Goal: Ask a question

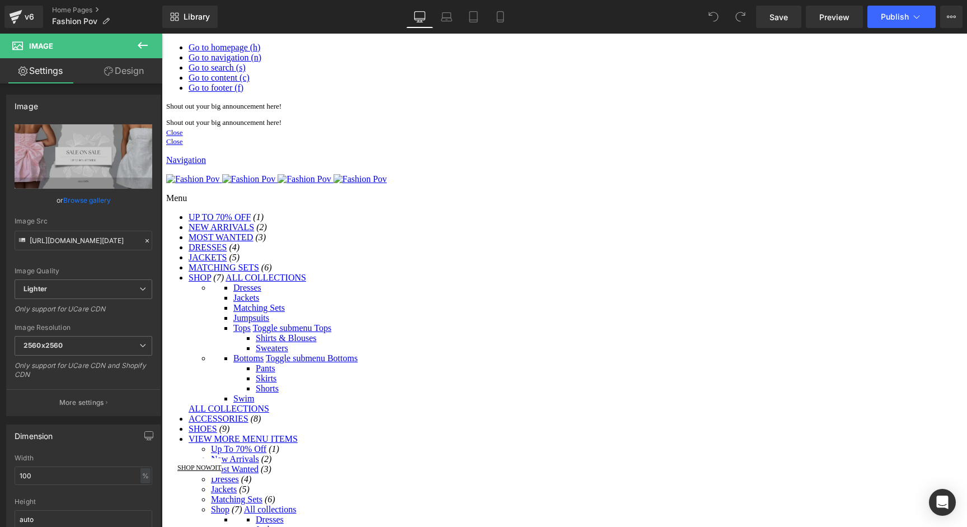
click at [898, 31] on div "Library Desktop Desktop Laptop Tablet Mobile Save Preview Publish Scheduled Vie…" at bounding box center [564, 17] width 805 height 34
click at [902, 19] on span "Publish" at bounding box center [895, 16] width 28 height 9
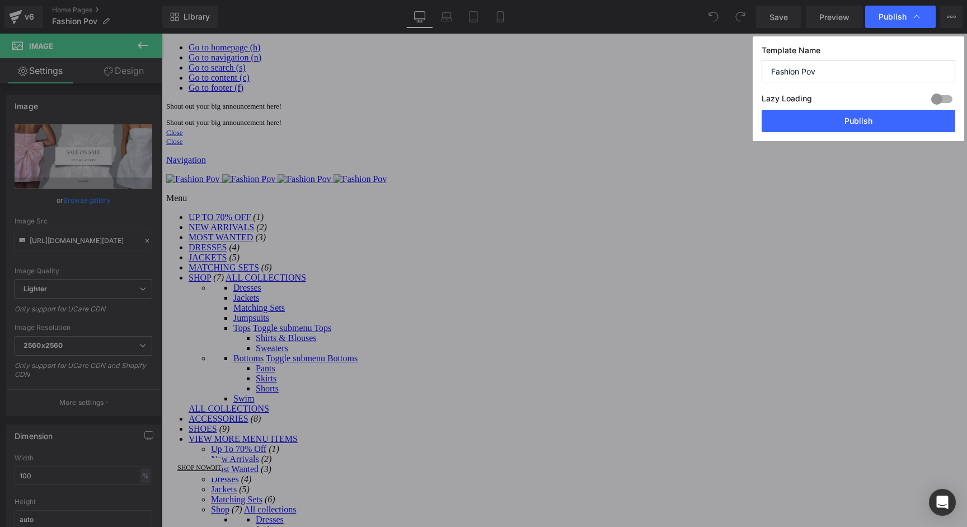
drag, startPoint x: 855, startPoint y: 123, endPoint x: 260, endPoint y: 300, distance: 620.9
click at [266, 300] on div "Publish Template Name Fashion Pov Lazy Loading Build Upgrade plan to unlock Laz…" at bounding box center [483, 263] width 967 height 527
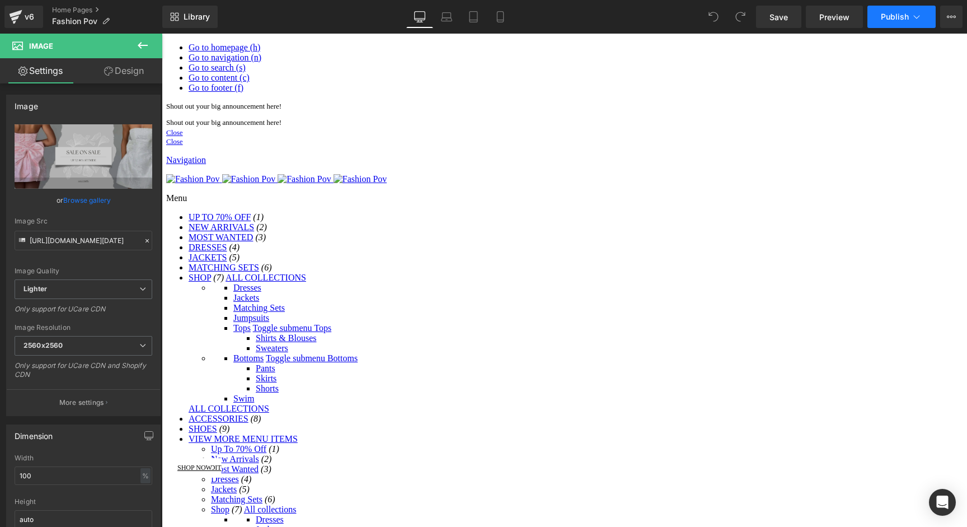
click at [884, 15] on span "Publish" at bounding box center [895, 16] width 28 height 9
click at [24, 25] on link "v6" at bounding box center [23, 17] width 39 height 22
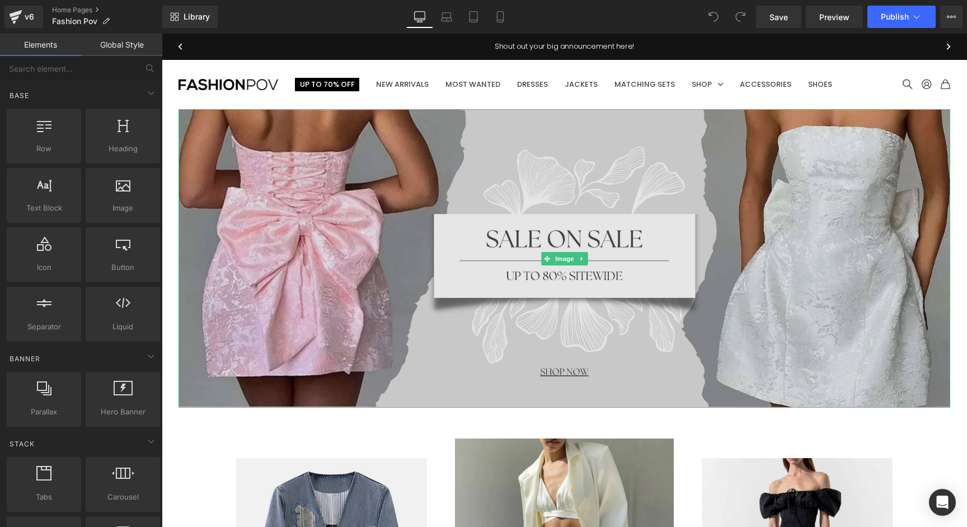
click at [592, 184] on img at bounding box center [565, 258] width 772 height 298
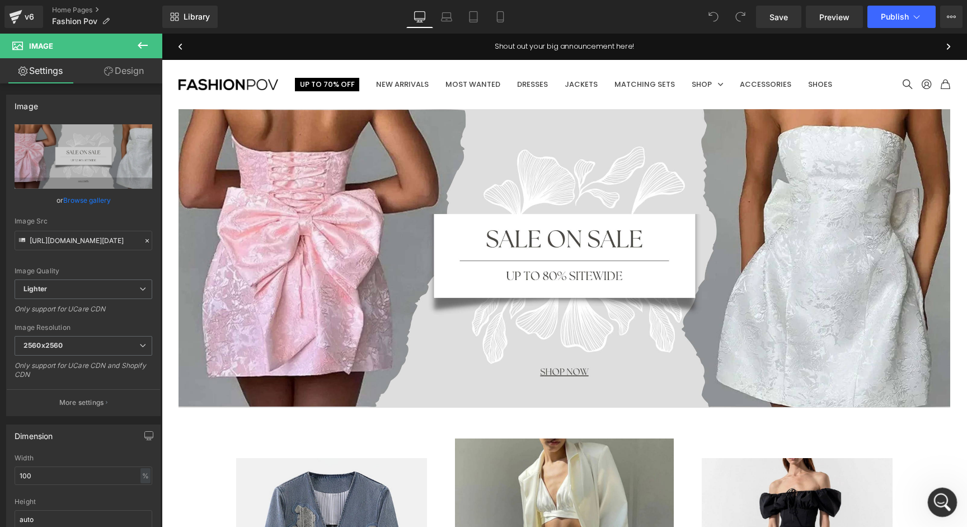
click at [941, 499] on icon "Open Intercom Messenger" at bounding box center [941, 501] width 18 height 18
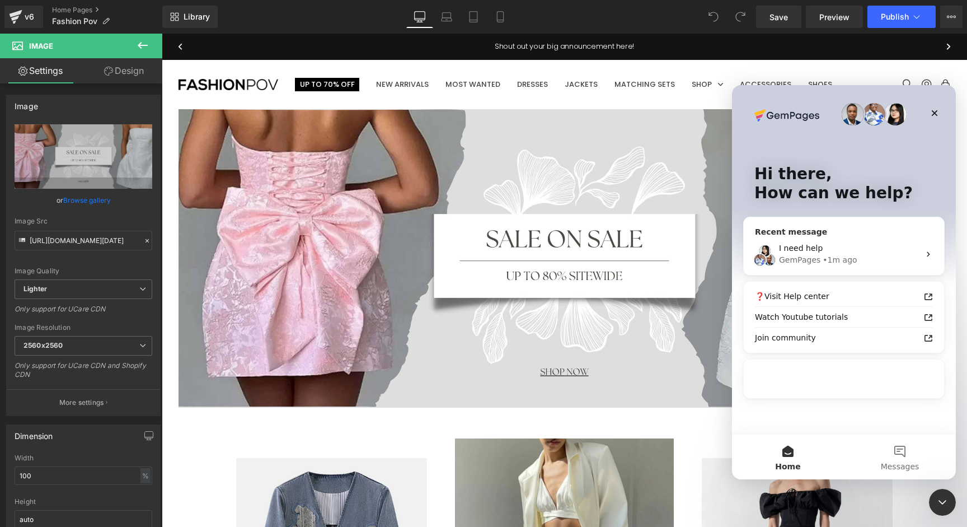
click at [821, 249] on div "I need help" at bounding box center [849, 248] width 141 height 12
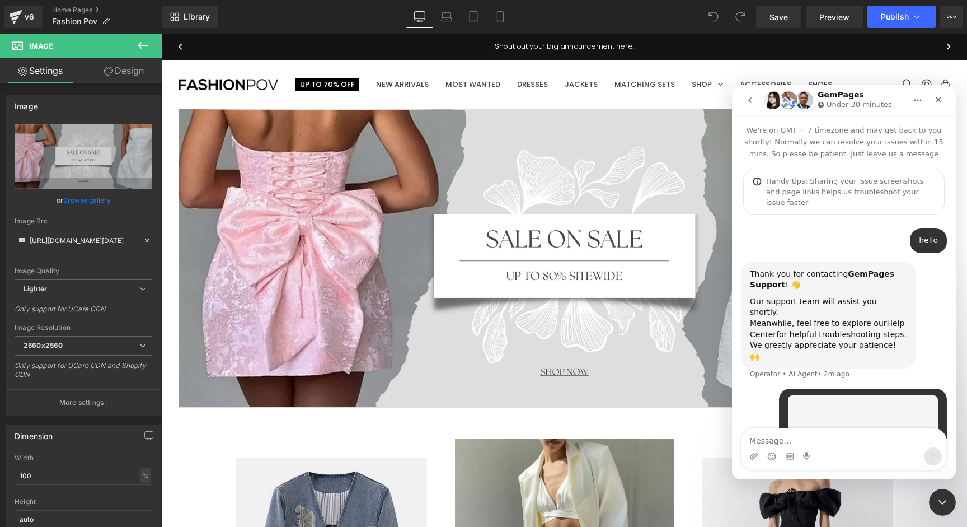
scroll to position [23, 0]
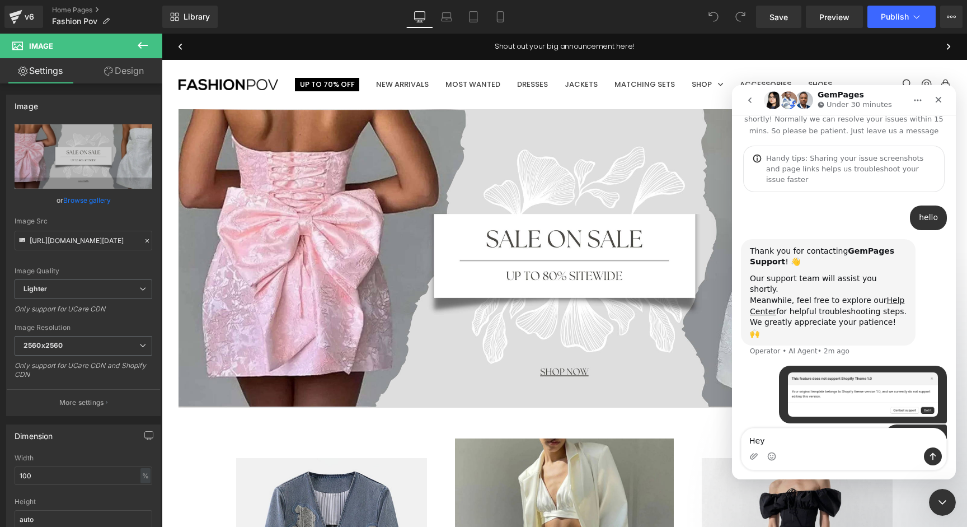
type textarea "Hey?"
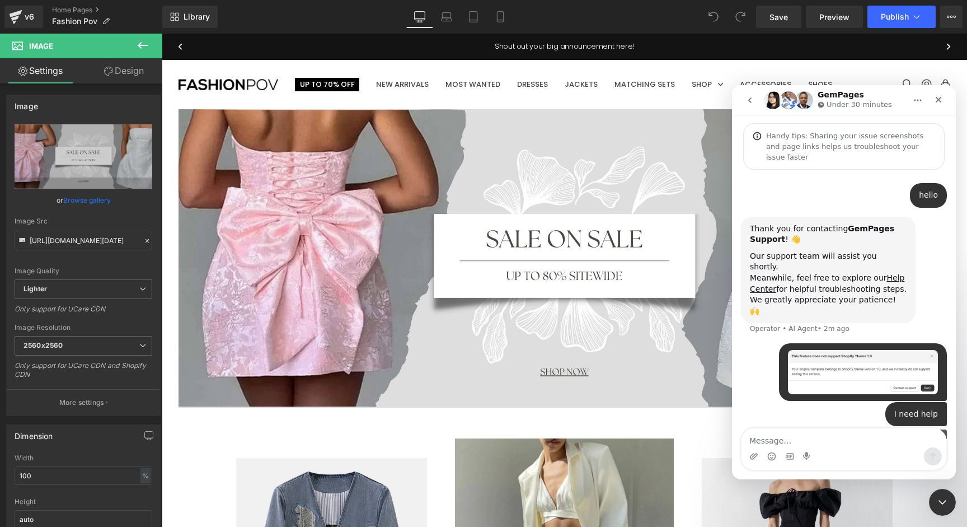
scroll to position [49, 0]
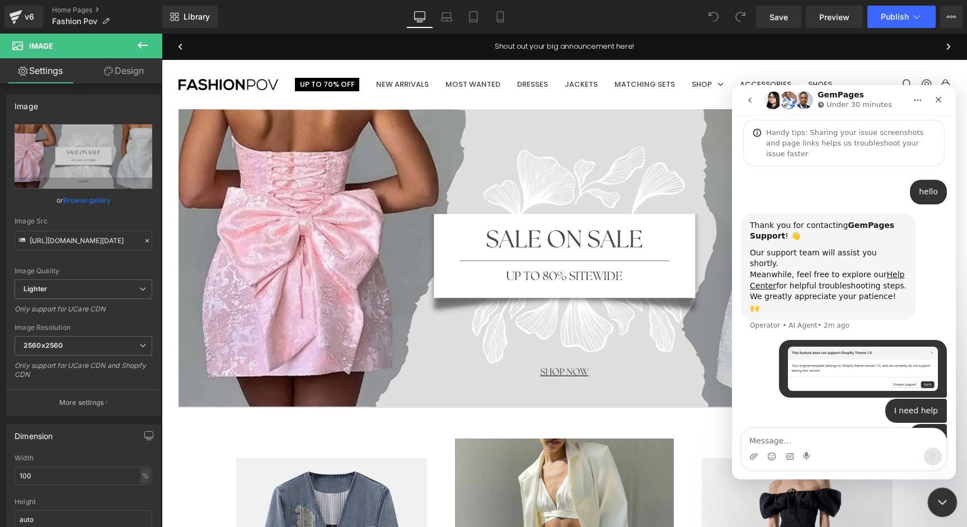
click at [934, 506] on icon "Close Intercom Messenger" at bounding box center [940, 500] width 13 height 13
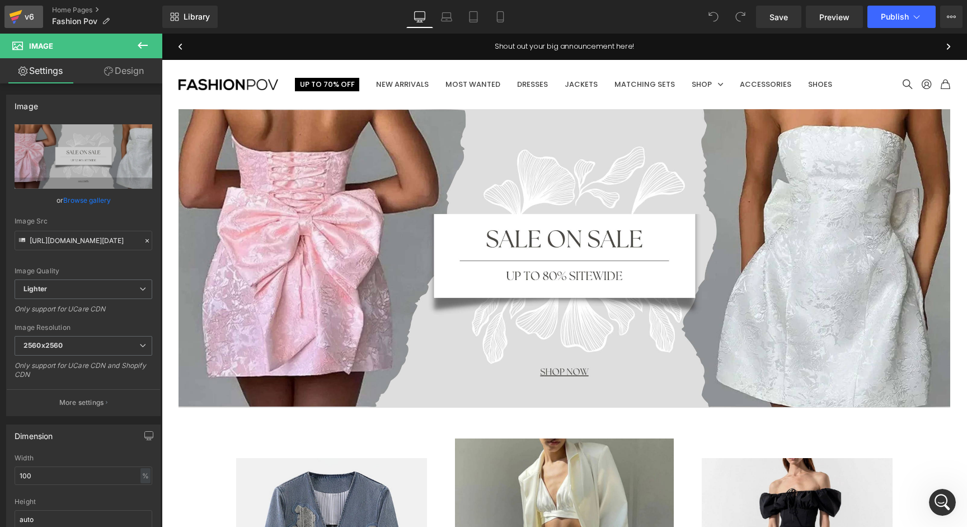
click at [18, 18] on icon at bounding box center [15, 17] width 13 height 28
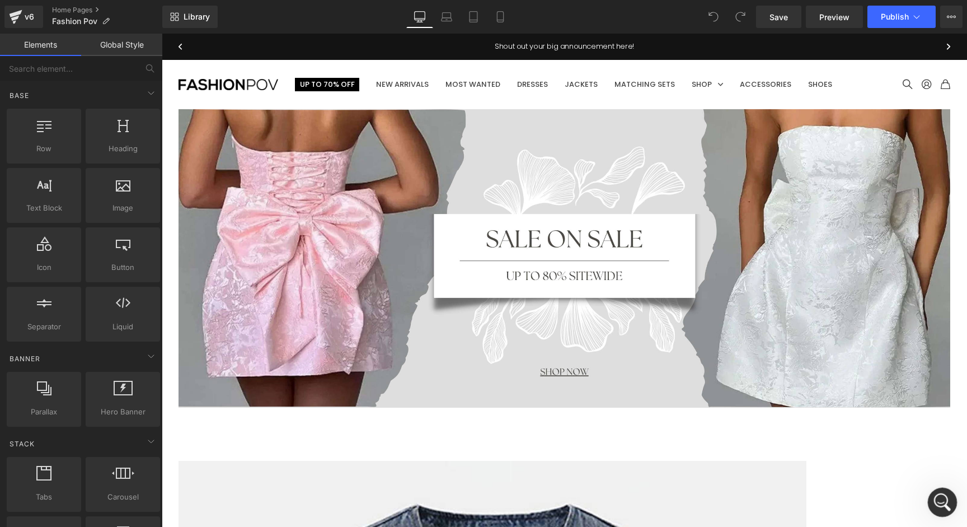
click at [936, 491] on div "Open Intercom Messenger" at bounding box center [941, 500] width 37 height 37
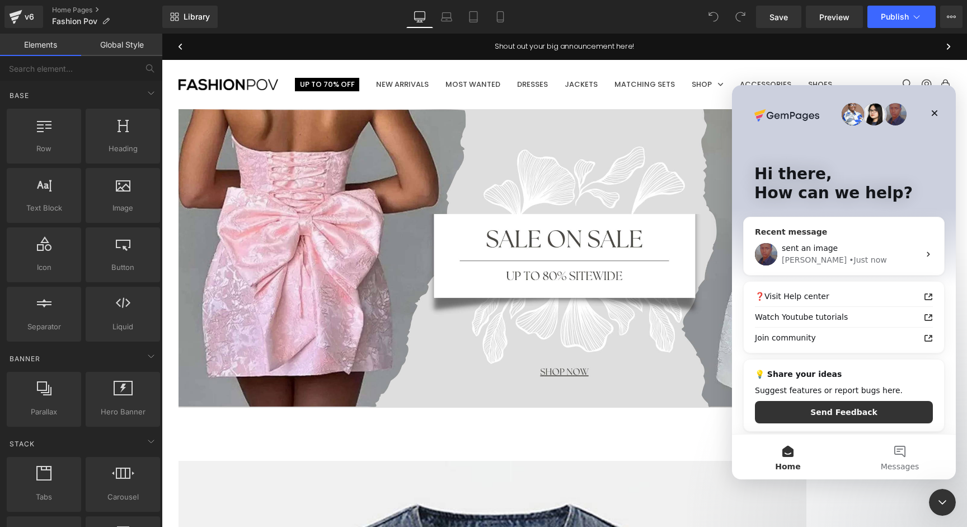
click at [917, 254] on div "[PERSON_NAME] • Just now" at bounding box center [851, 260] width 138 height 12
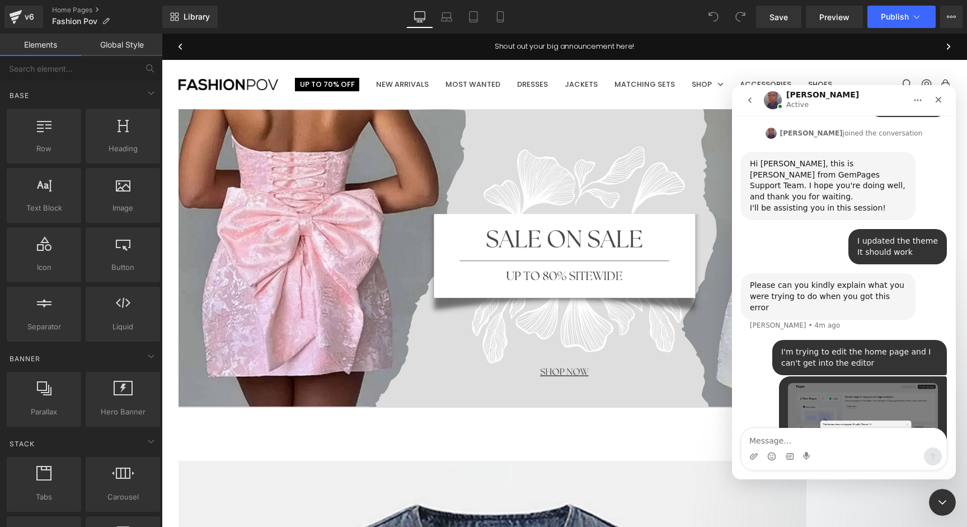
scroll to position [428, 0]
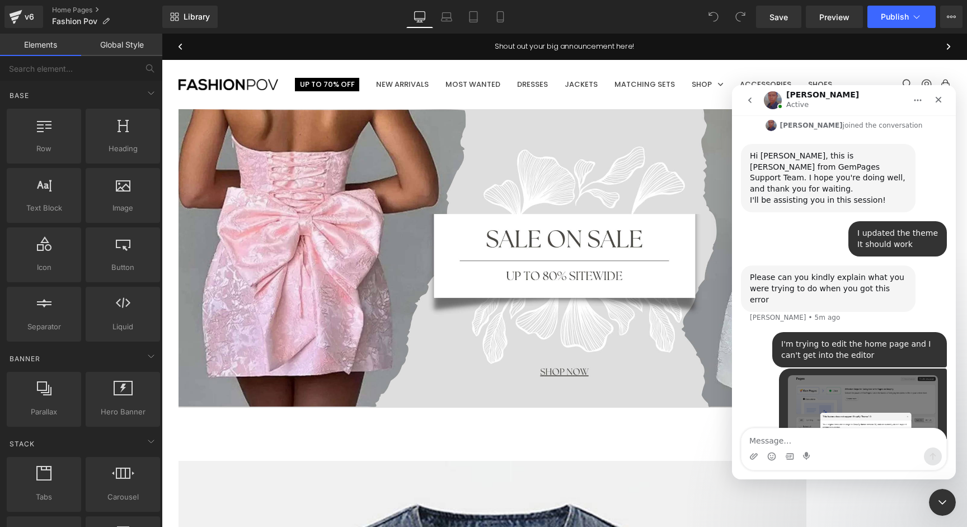
click at [717, 19] on div at bounding box center [483, 246] width 967 height 493
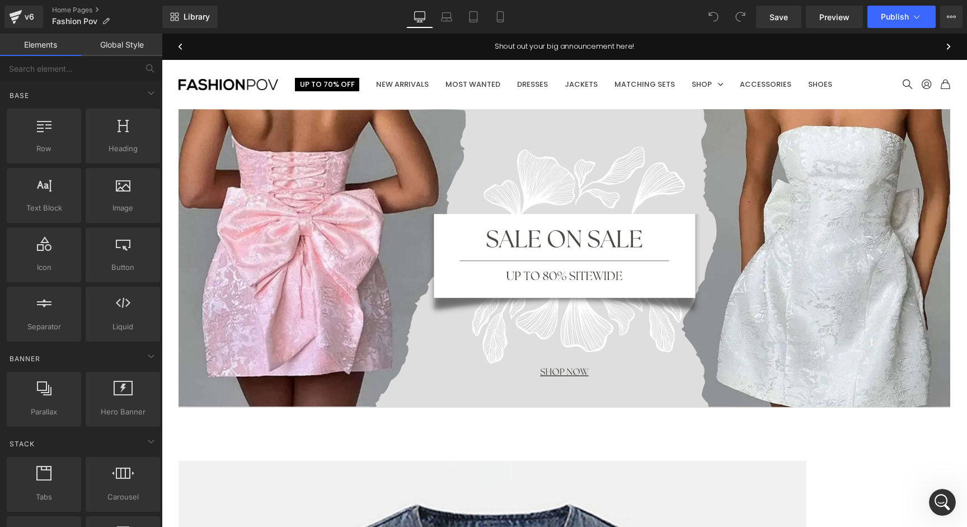
click at [743, 15] on icon at bounding box center [743, 13] width 3 height 3
click at [708, 16] on span at bounding box center [714, 17] width 22 height 22
click at [670, 4] on div "Library Desktop Desktop Laptop Tablet Mobile Save Preview Publish Scheduled Vie…" at bounding box center [564, 17] width 805 height 34
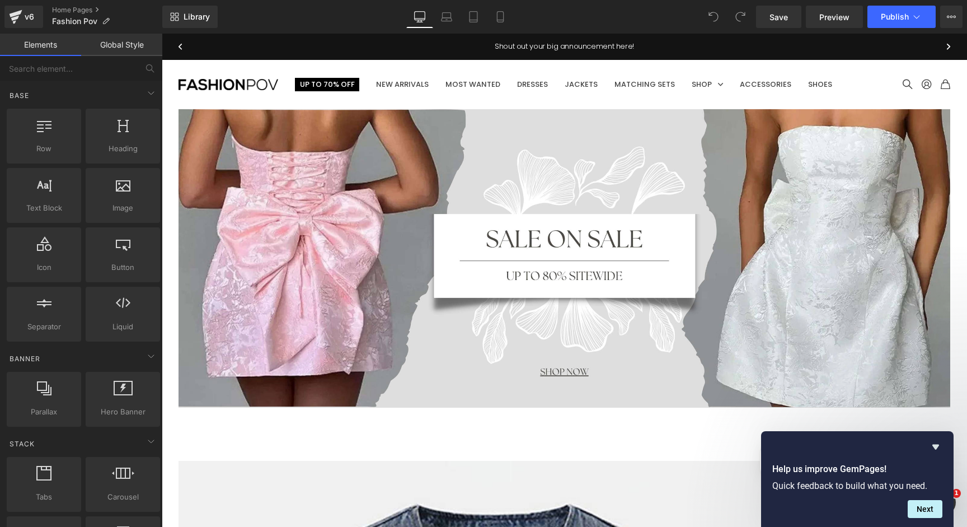
scroll to position [1155, 0]
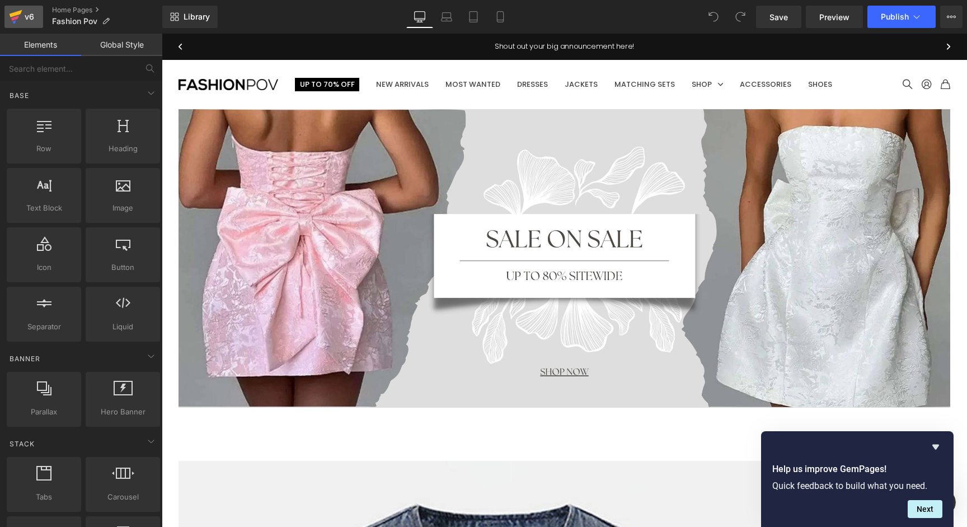
click at [22, 17] on div "v6" at bounding box center [29, 17] width 14 height 15
